Goal: Entertainment & Leisure: Consume media (video, audio)

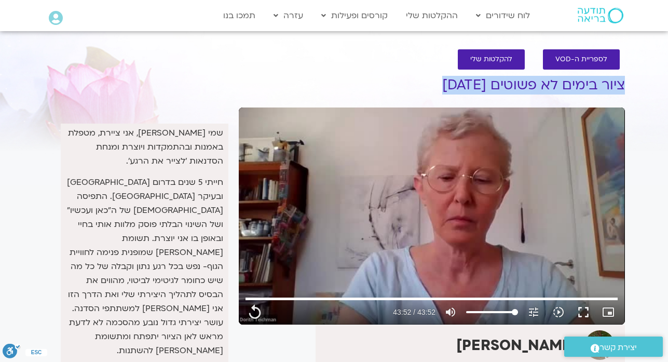
type input "2632.866667"
